Goal: Find contact information: Find contact information

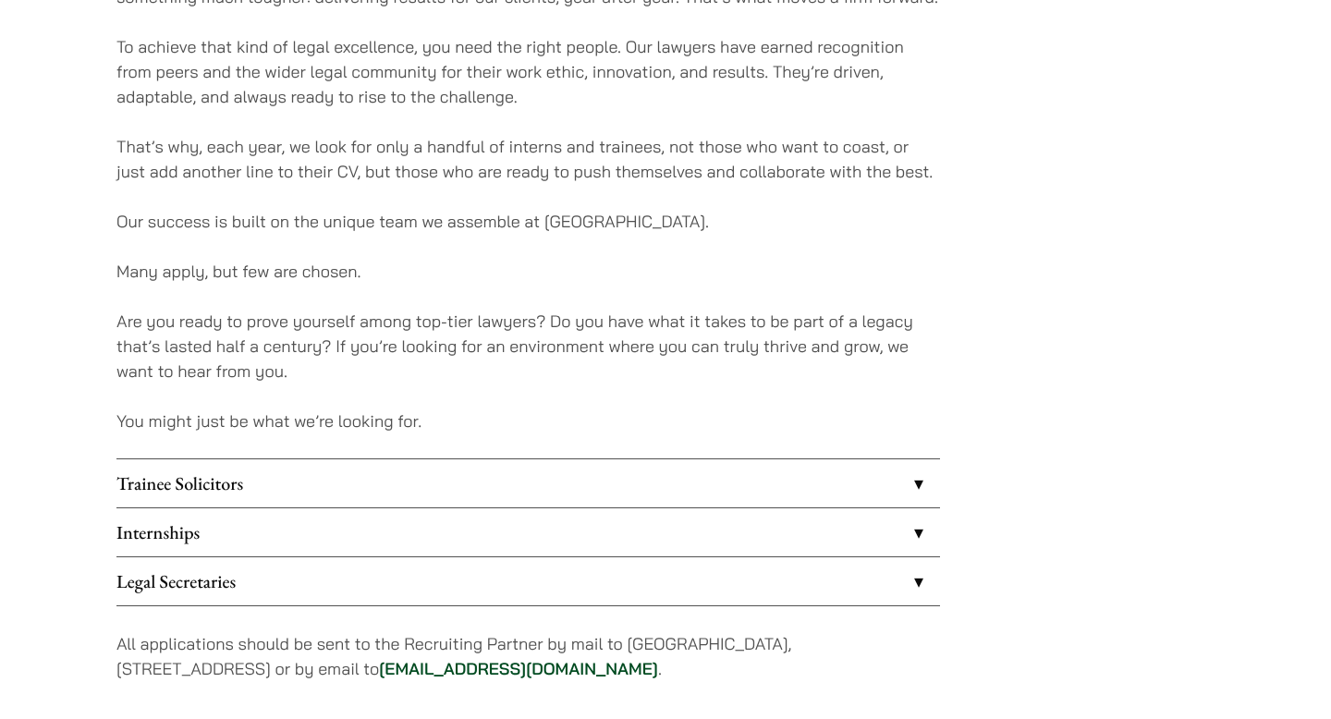
scroll to position [1574, 0]
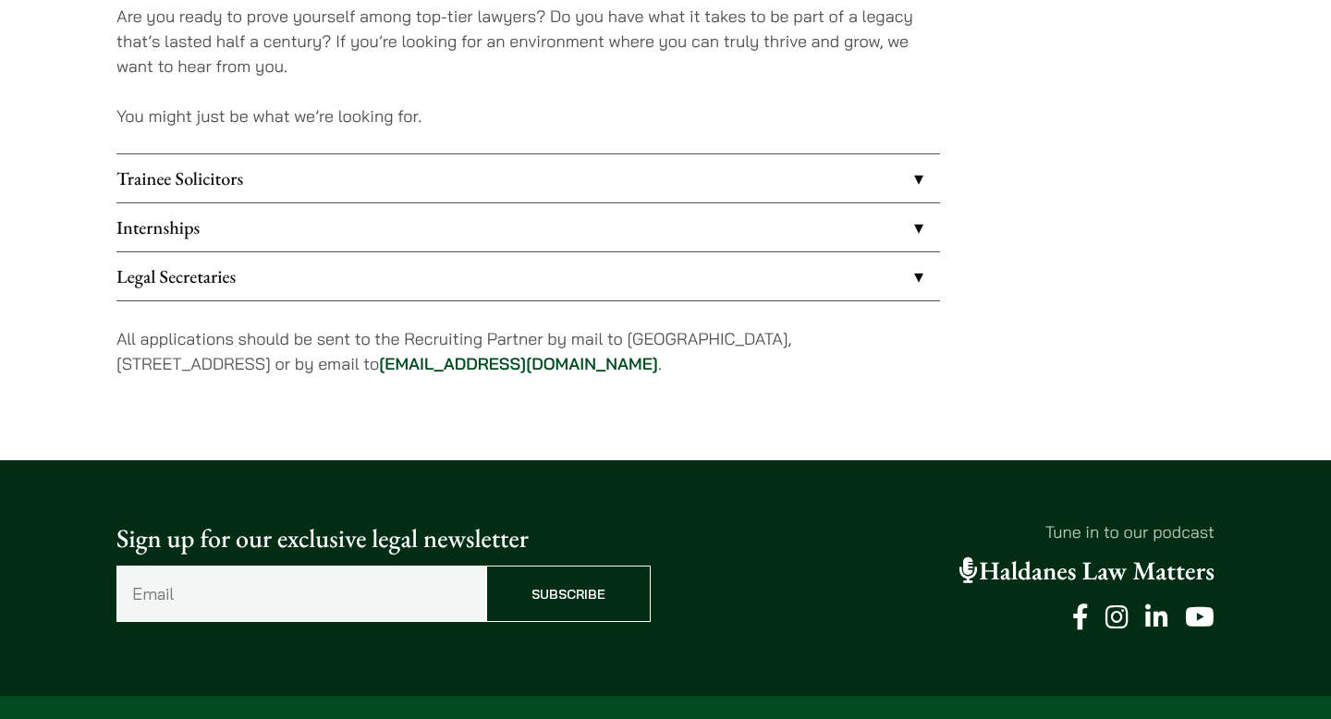
click at [666, 185] on link "Trainee Solicitors" at bounding box center [529, 178] width 824 height 48
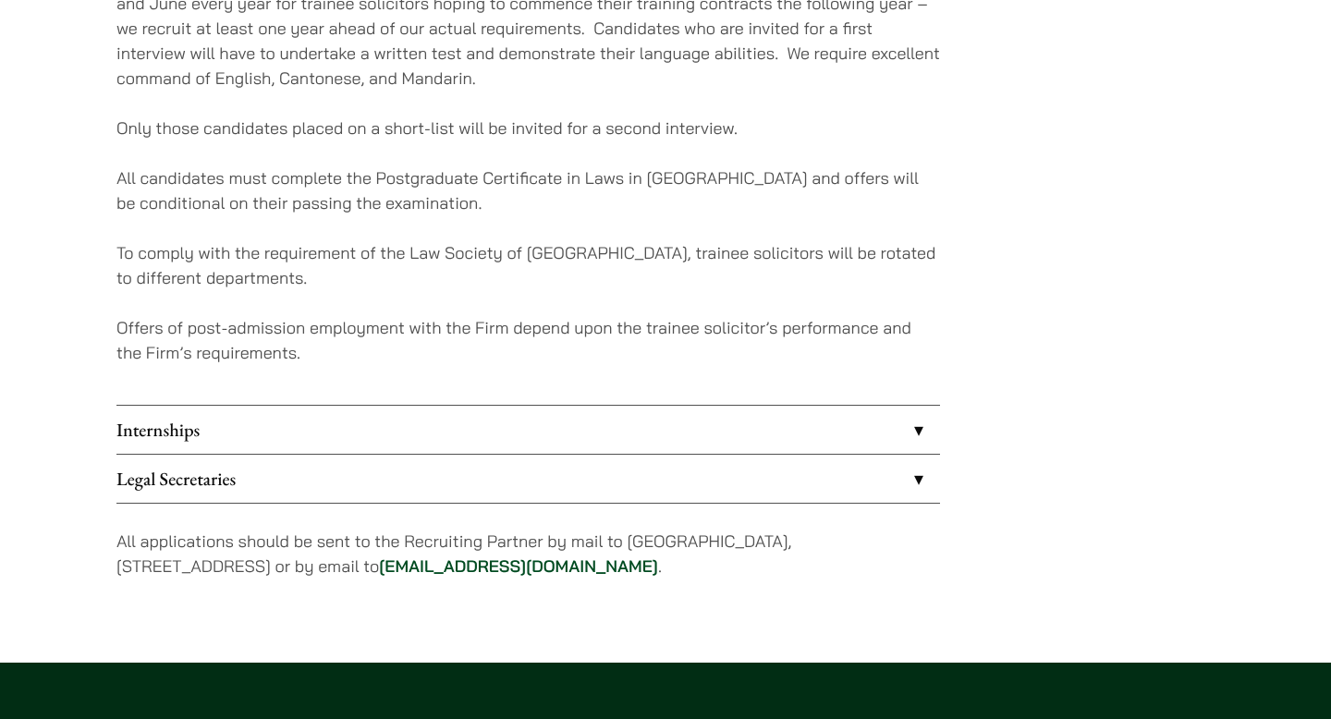
scroll to position [1850, 0]
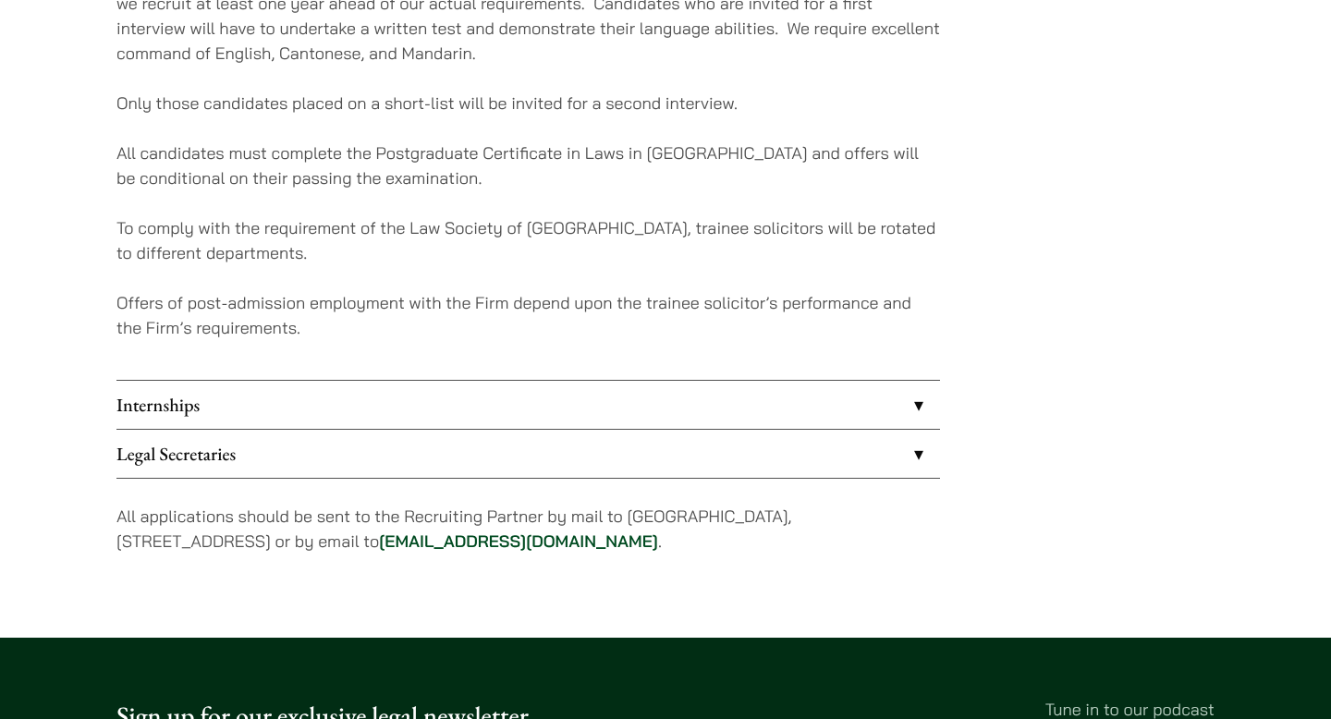
click at [575, 387] on link "Internships" at bounding box center [529, 405] width 824 height 48
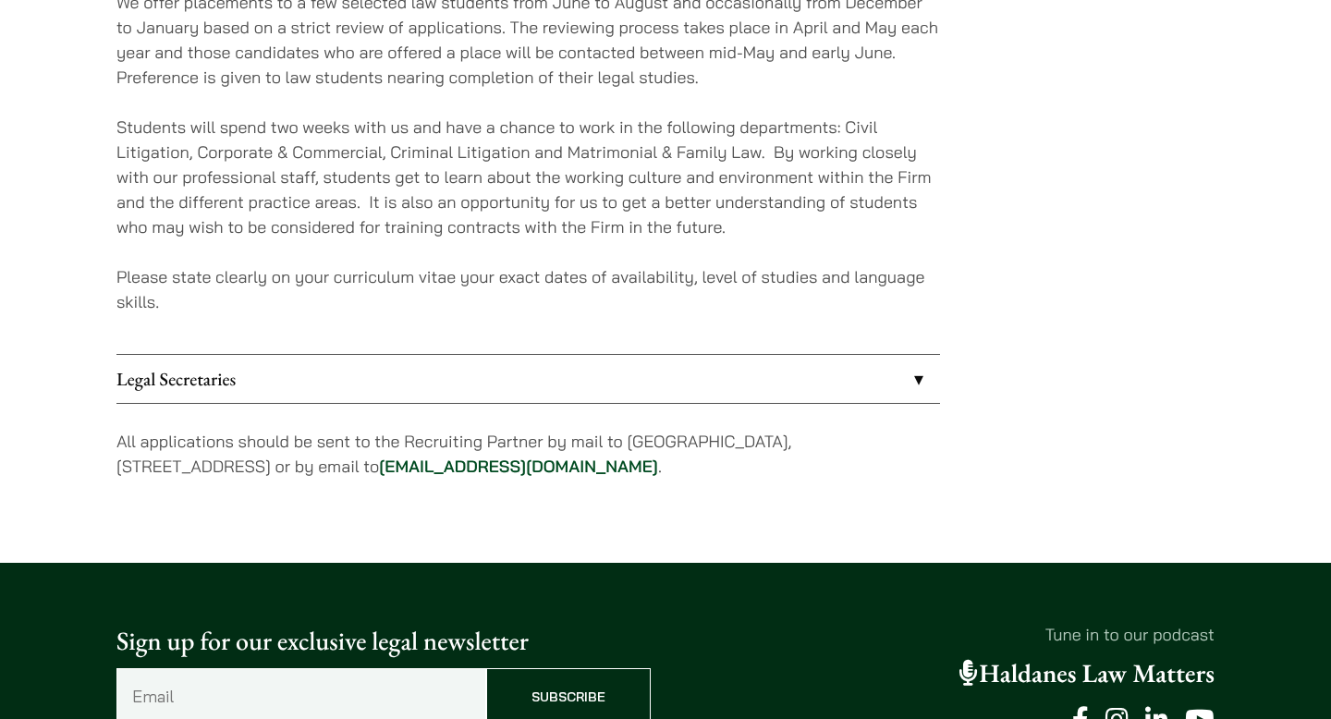
scroll to position [1776, 0]
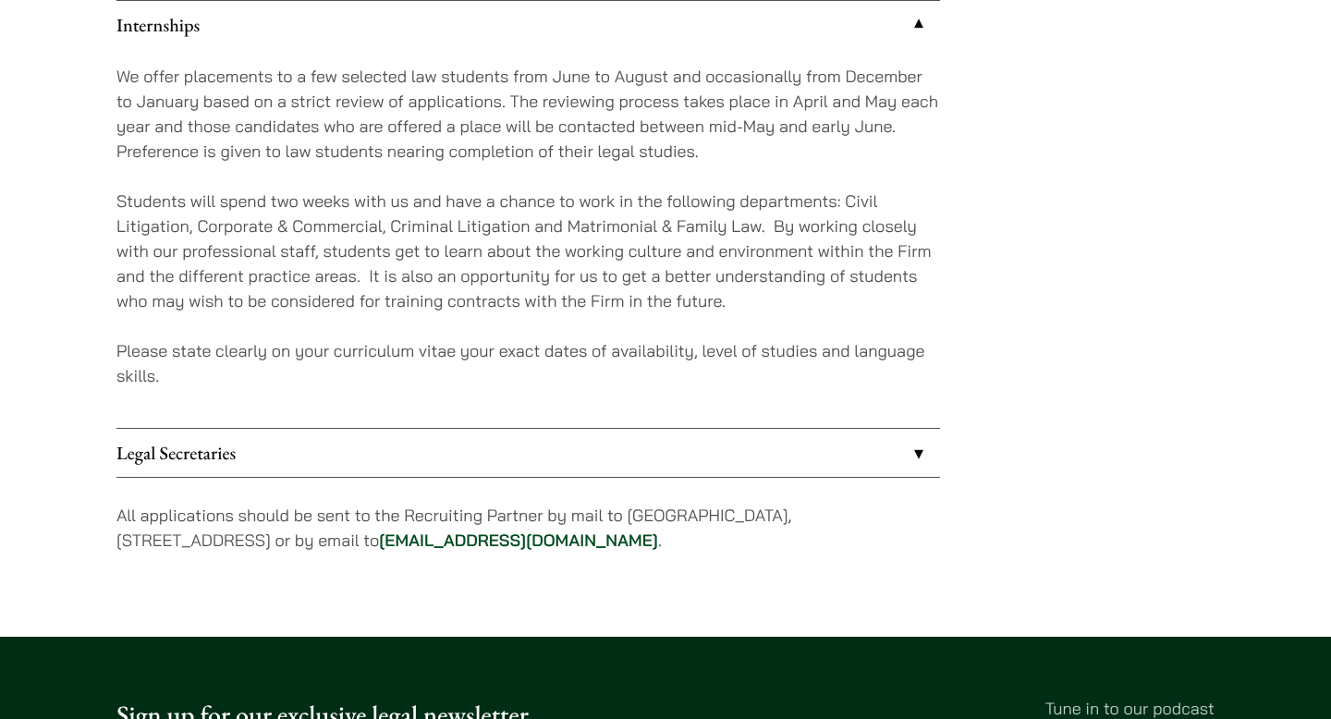
click at [561, 448] on link "Legal Secretaries" at bounding box center [529, 453] width 824 height 48
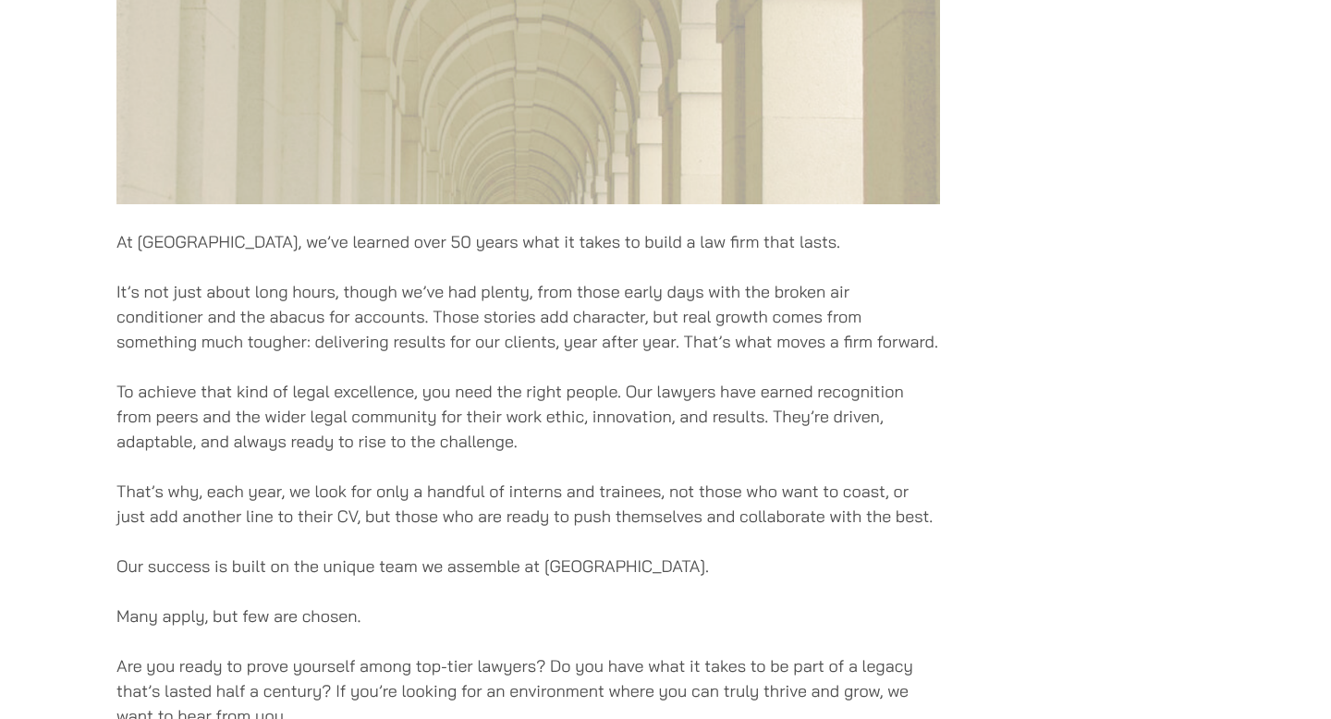
scroll to position [1252, 0]
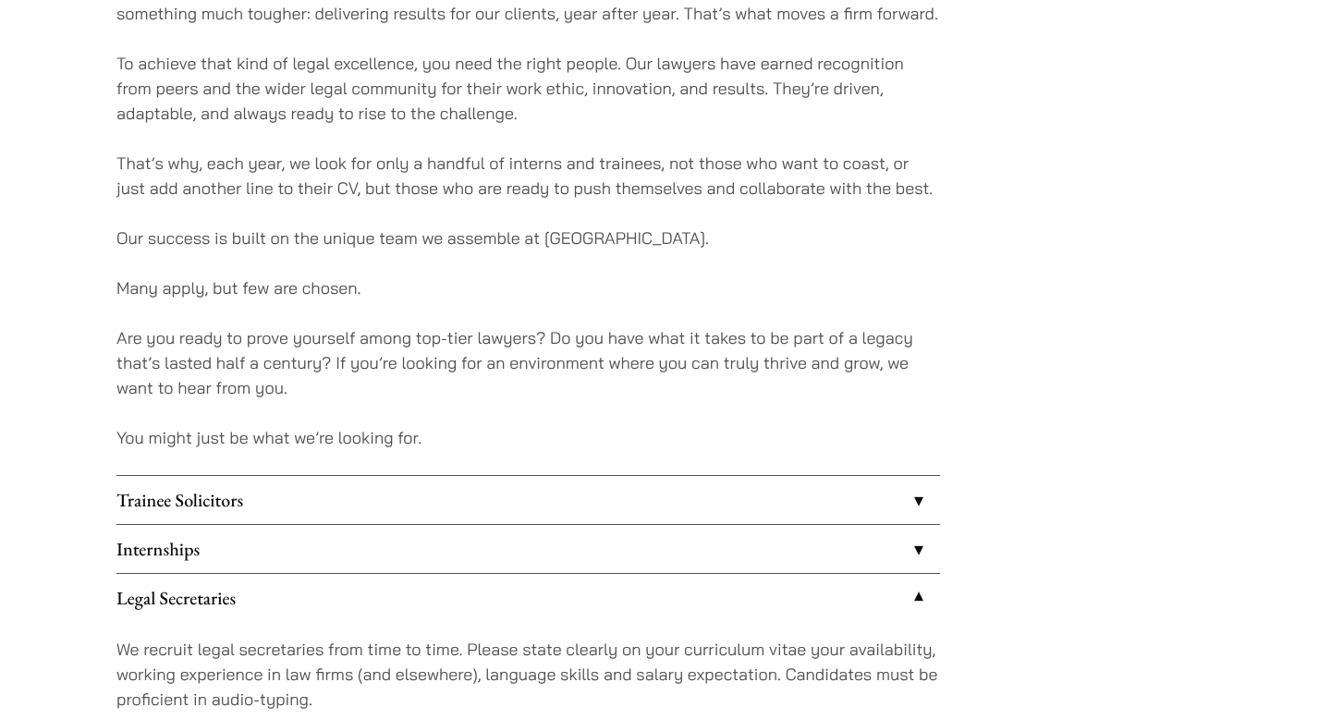
click at [514, 492] on link "Trainee Solicitors" at bounding box center [529, 500] width 824 height 48
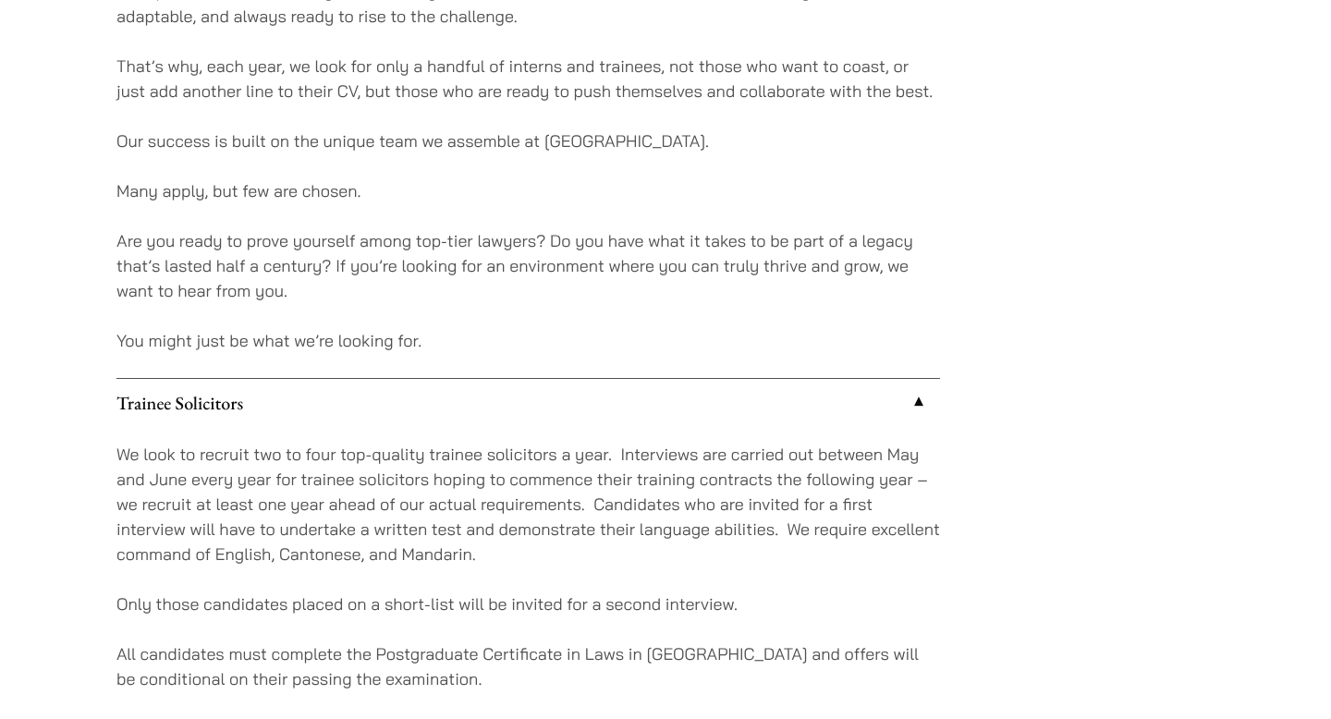
scroll to position [1712, 0]
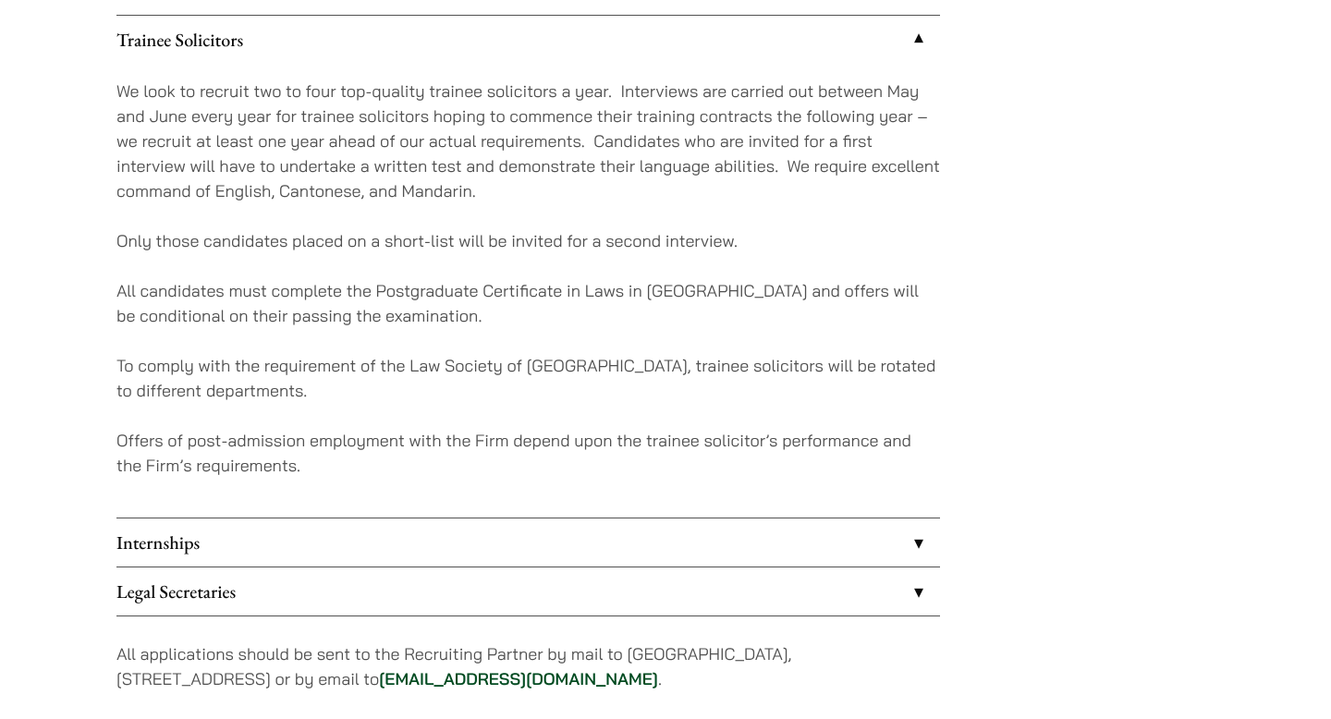
click at [509, 527] on link "Internships" at bounding box center [529, 543] width 824 height 48
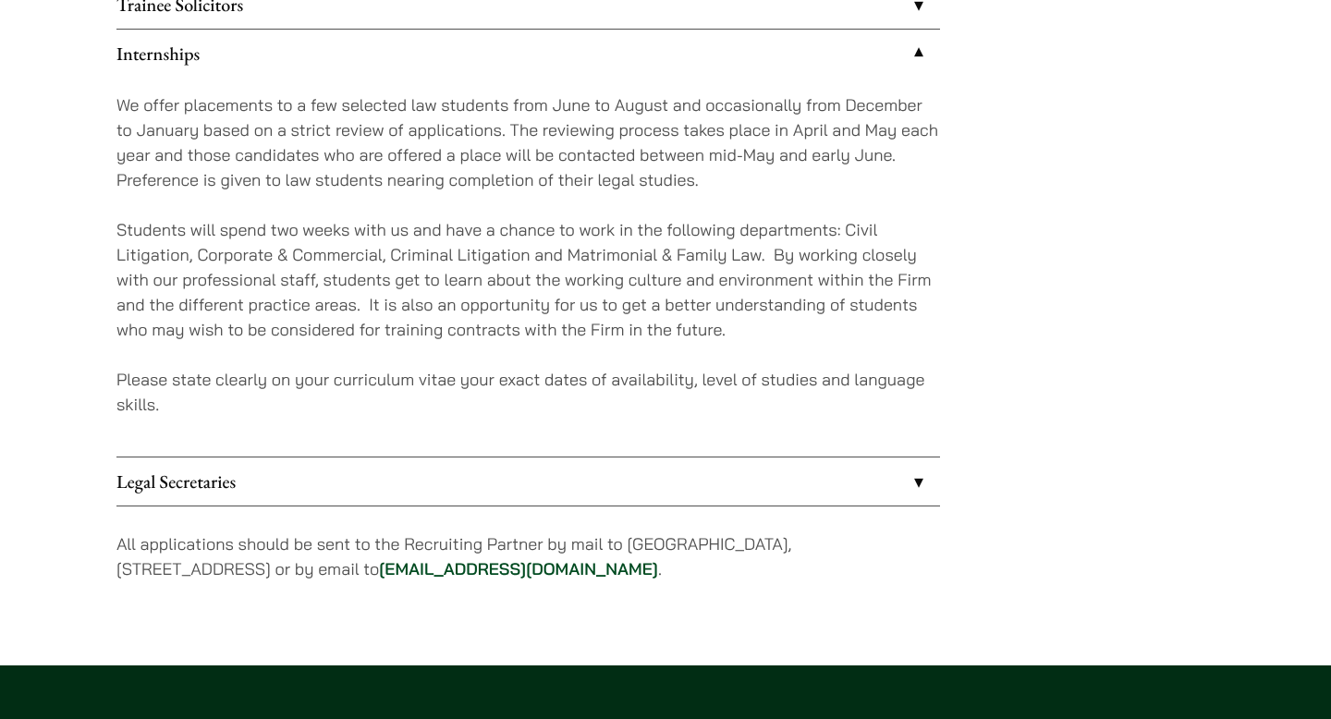
scroll to position [1751, 0]
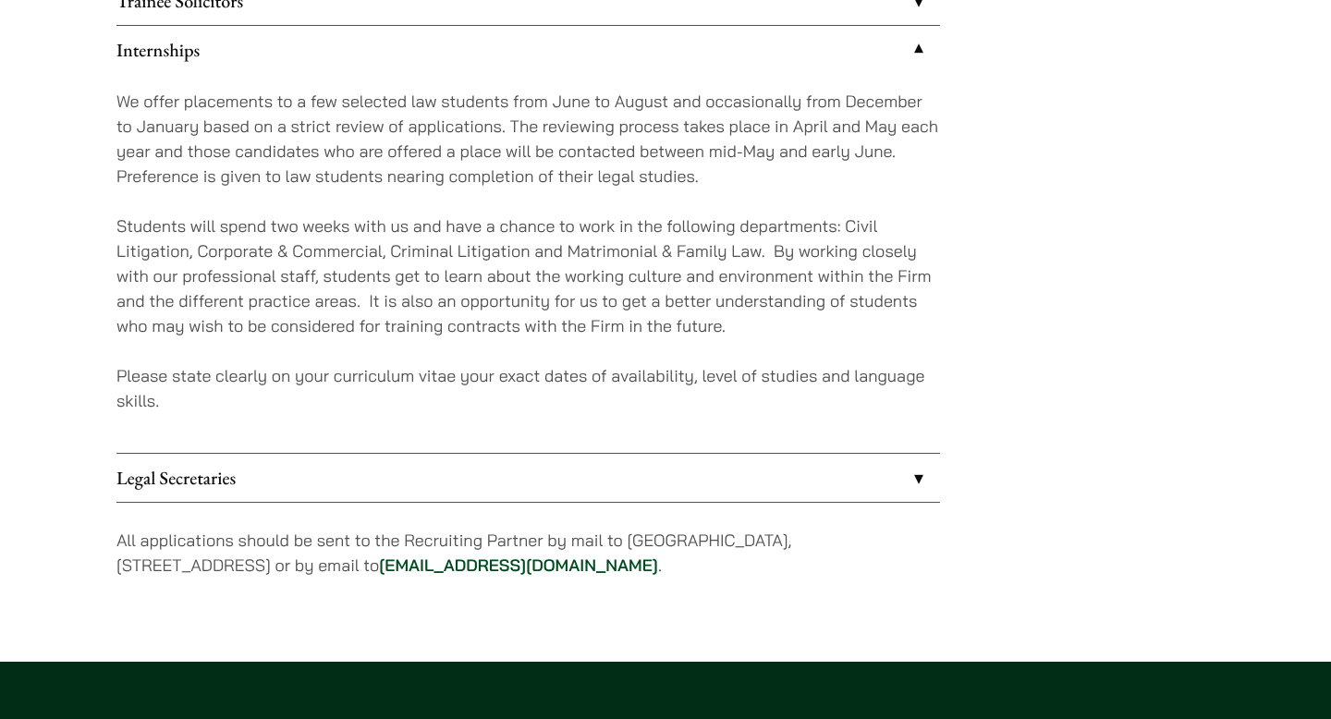
click at [521, 484] on link "Legal Secretaries" at bounding box center [529, 478] width 824 height 48
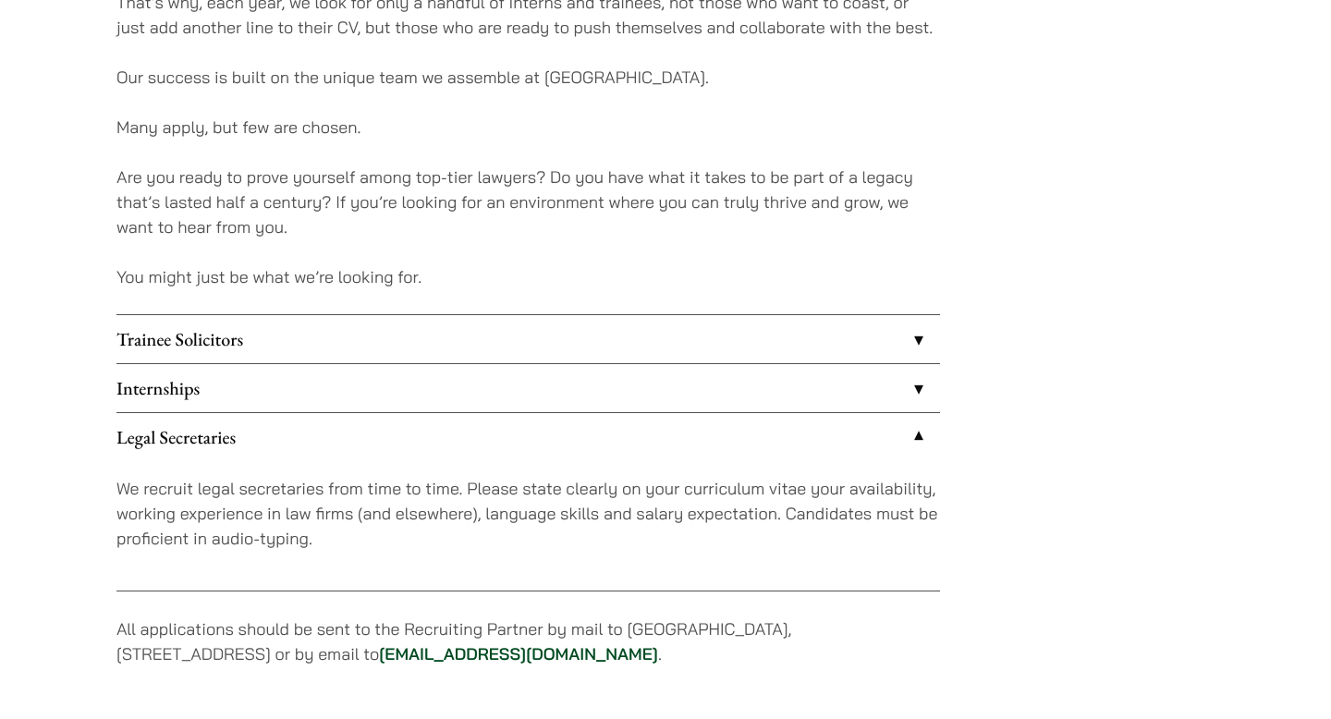
scroll to position [1494, 0]
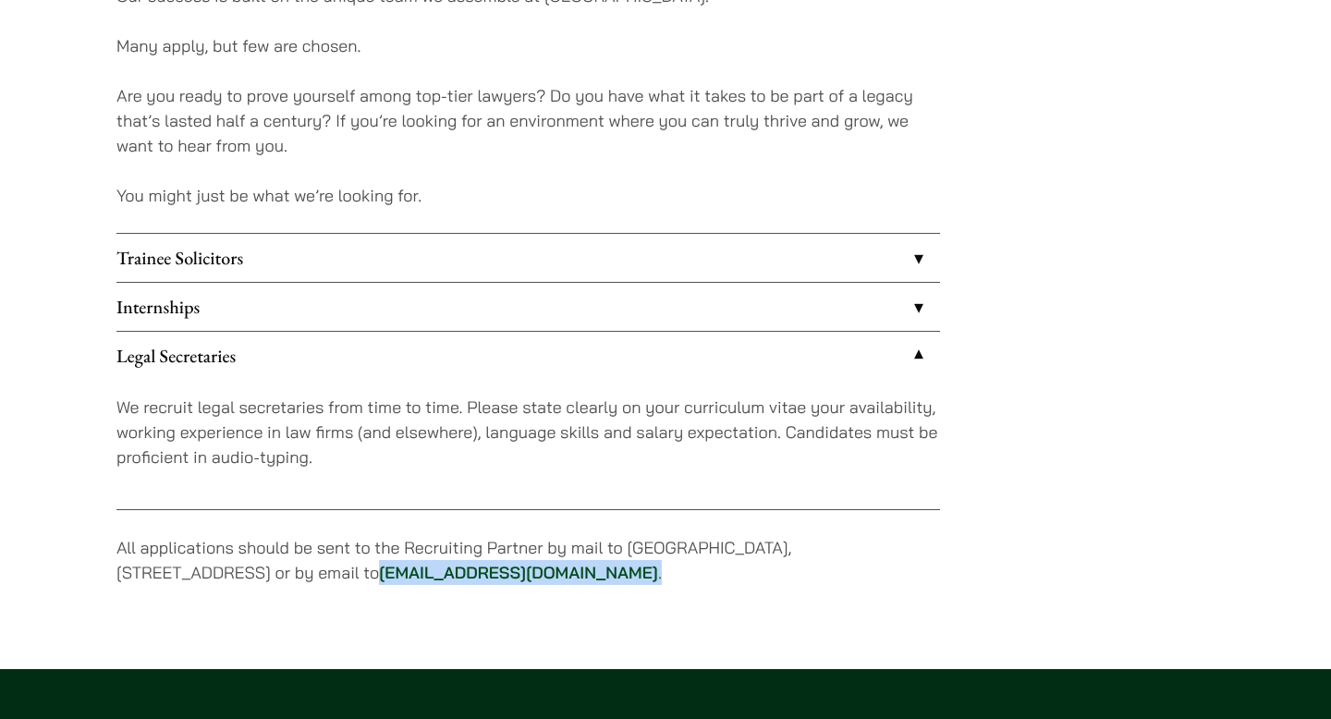
drag, startPoint x: 615, startPoint y: 571, endPoint x: 432, endPoint y: 569, distance: 183.1
click at [432, 539] on p "All applications should be sent to the Recruiting Partner by mail to [GEOGRAPHI…" at bounding box center [529, 560] width 824 height 50
copy p "[EMAIL_ADDRESS][DOMAIN_NAME] ."
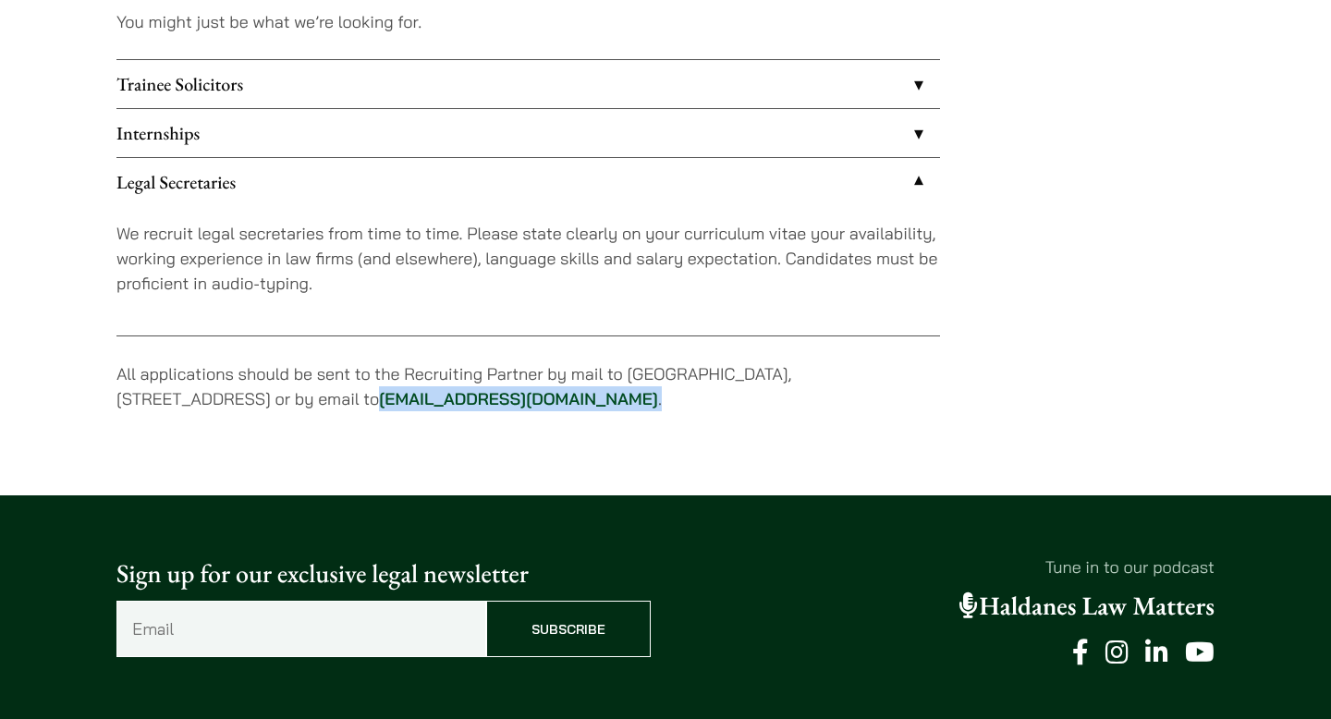
scroll to position [1743, 0]
